Goal: Check status: Check status

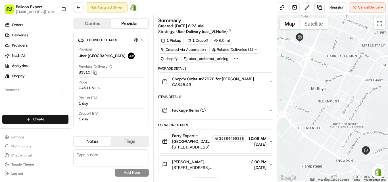
click at [132, 9] on img at bounding box center [133, 7] width 7 height 7
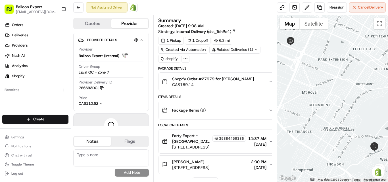
click at [130, 7] on img at bounding box center [133, 7] width 7 height 7
